Goal: Task Accomplishment & Management: Manage account settings

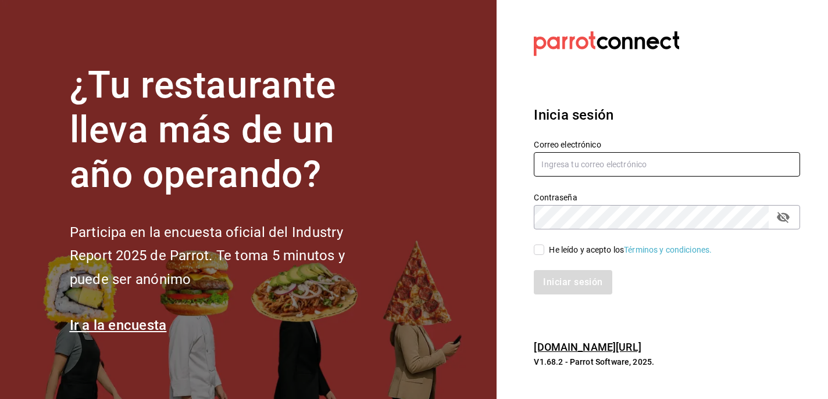
type input "[EMAIL_ADDRESS][DOMAIN_NAME]"
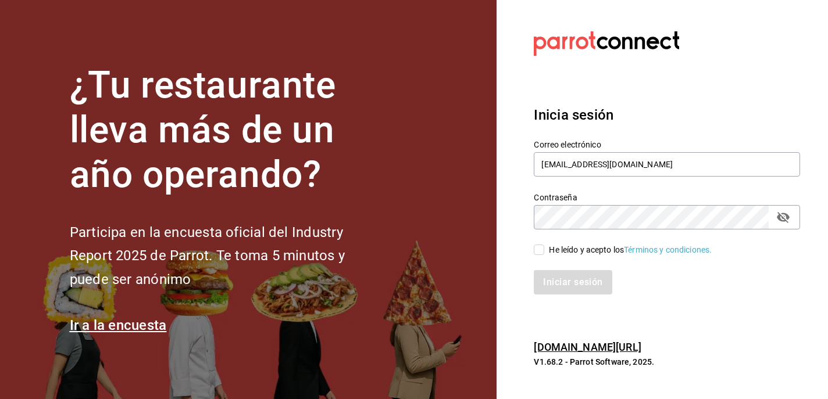
click at [540, 251] on input "He leído y acepto los Términos y condiciones." at bounding box center [539, 250] width 10 height 10
checkbox input "true"
click at [560, 275] on button "Iniciar sesión" at bounding box center [573, 282] width 79 height 24
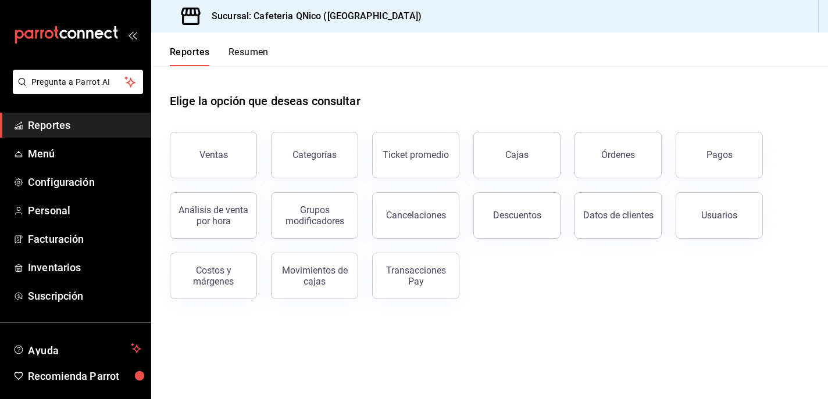
click at [243, 49] on button "Resumen" at bounding box center [248, 56] width 40 height 20
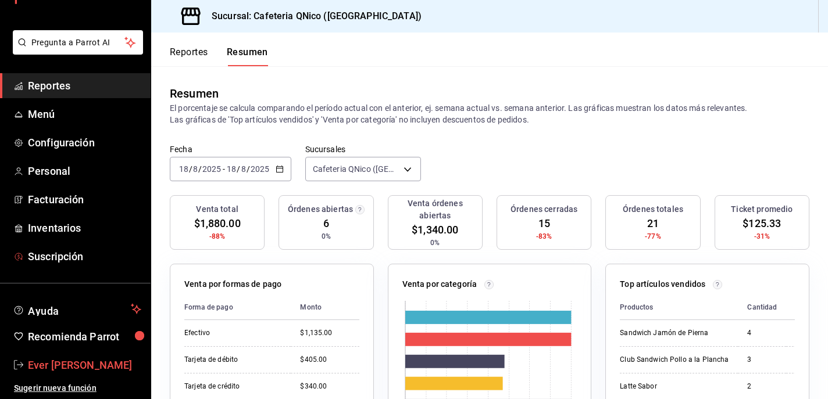
scroll to position [40, 0]
click at [49, 366] on span "Ever Tejeda Mauricio" at bounding box center [84, 365] width 113 height 16
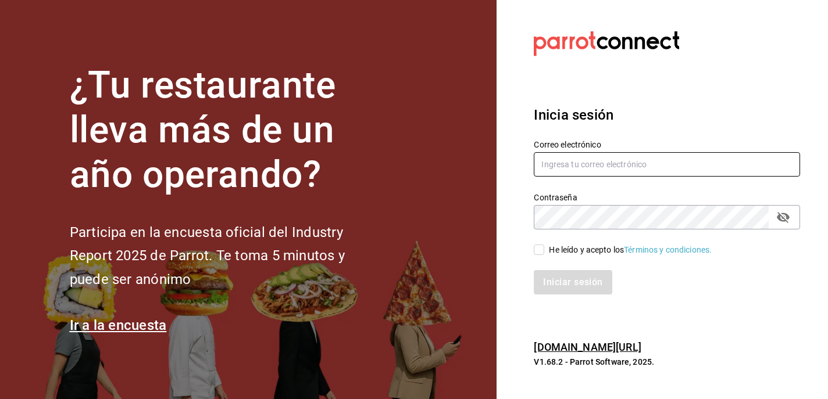
type input "[EMAIL_ADDRESS][DOMAIN_NAME]"
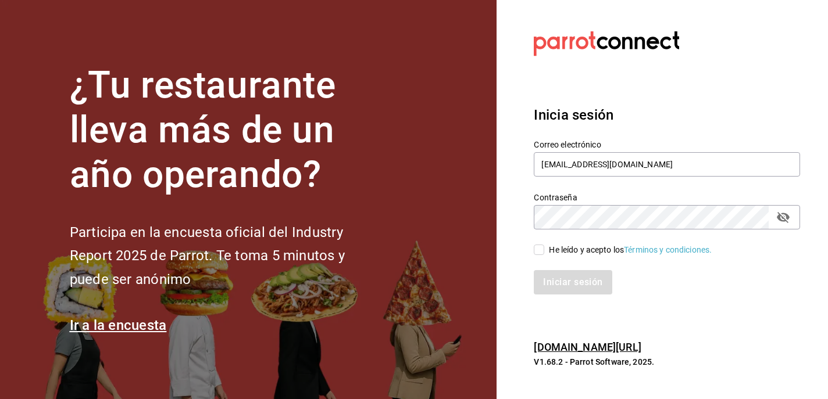
click at [540, 250] on input "He leído y acepto los Términos y condiciones." at bounding box center [539, 250] width 10 height 10
checkbox input "true"
click at [559, 281] on button "Iniciar sesión" at bounding box center [573, 282] width 79 height 24
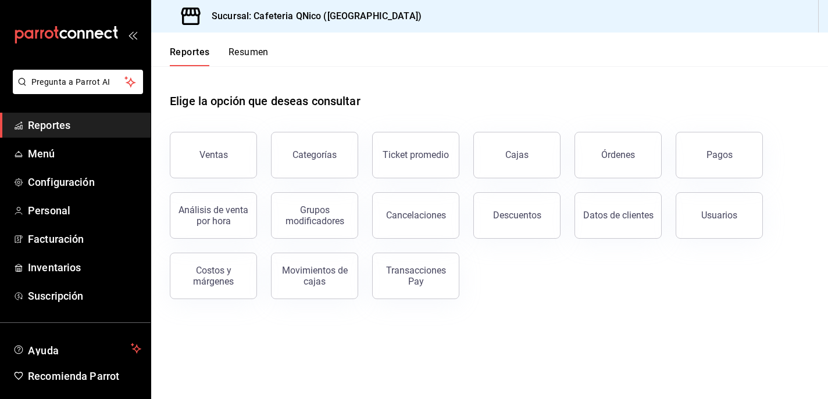
click at [257, 49] on button "Resumen" at bounding box center [248, 56] width 40 height 20
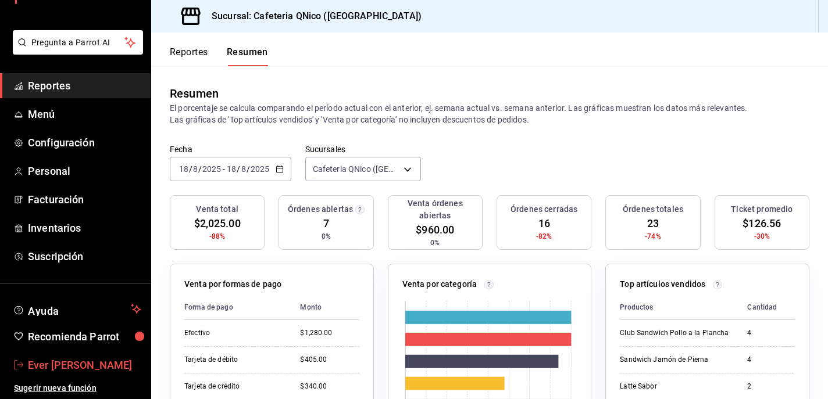
click at [59, 363] on span "Ever Tejeda Mauricio" at bounding box center [84, 365] width 113 height 16
